Goal: Information Seeking & Learning: Learn about a topic

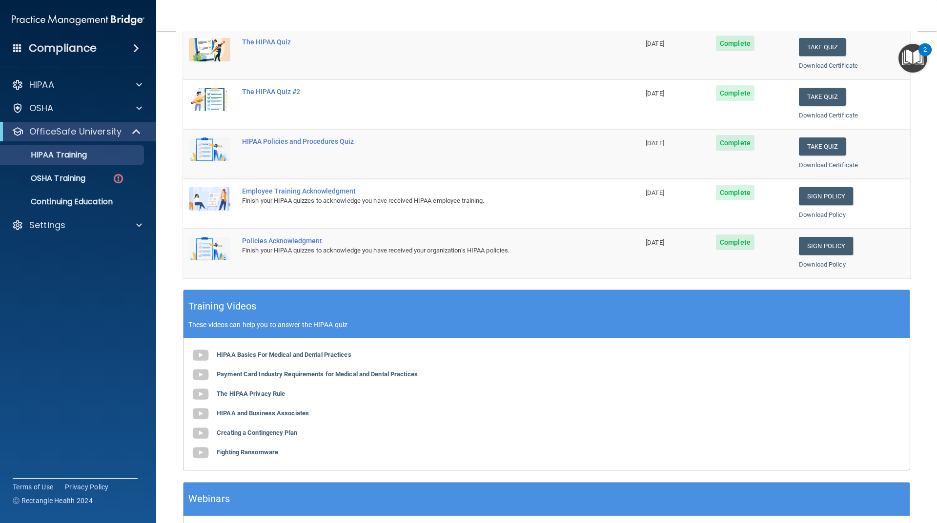
scroll to position [16, 0]
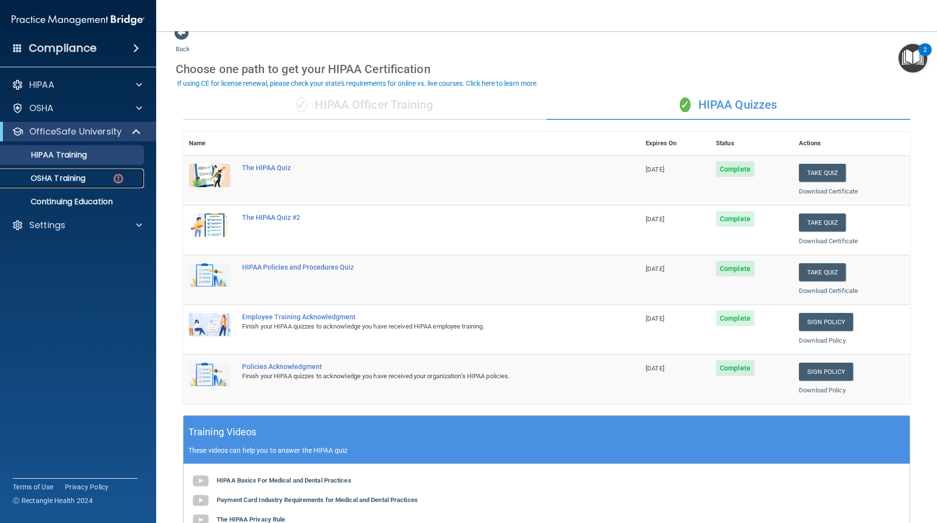
click at [66, 182] on p "OSHA Training" at bounding box center [45, 179] width 79 height 10
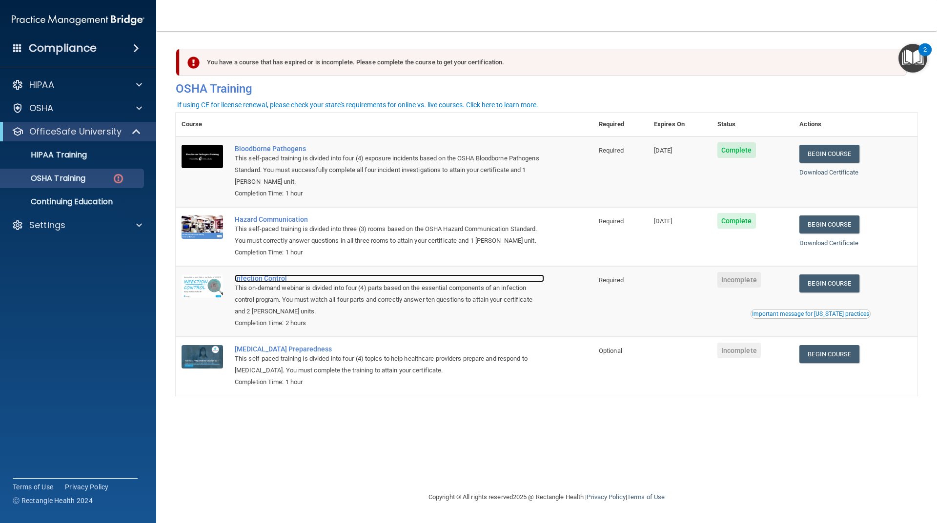
click at [240, 282] on div "Infection Control" at bounding box center [389, 279] width 309 height 8
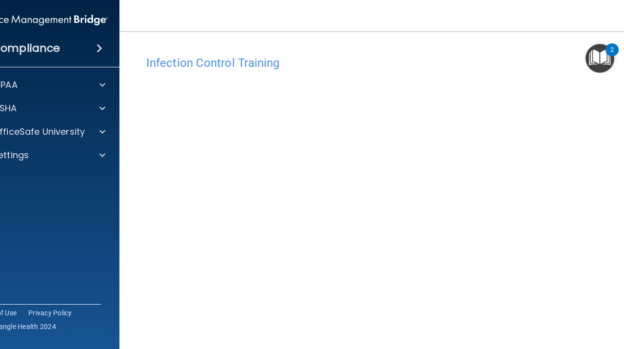
scroll to position [65, 0]
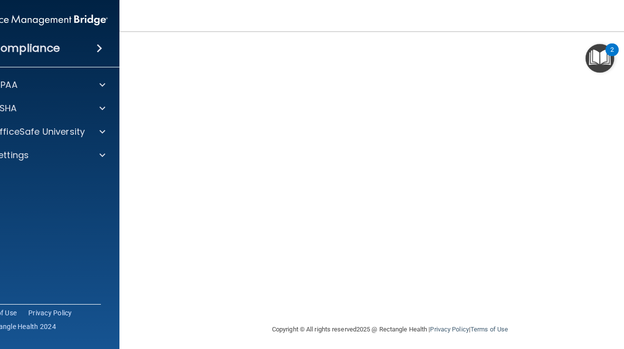
drag, startPoint x: 187, startPoint y: 317, endPoint x: 146, endPoint y: 315, distance: 40.5
click at [146, 315] on footer "Copyright © All rights reserved 2025 @ Rectangle Health | Privacy Policy | Term…" at bounding box center [390, 328] width 503 height 29
